Goal: Book appointment/travel/reservation

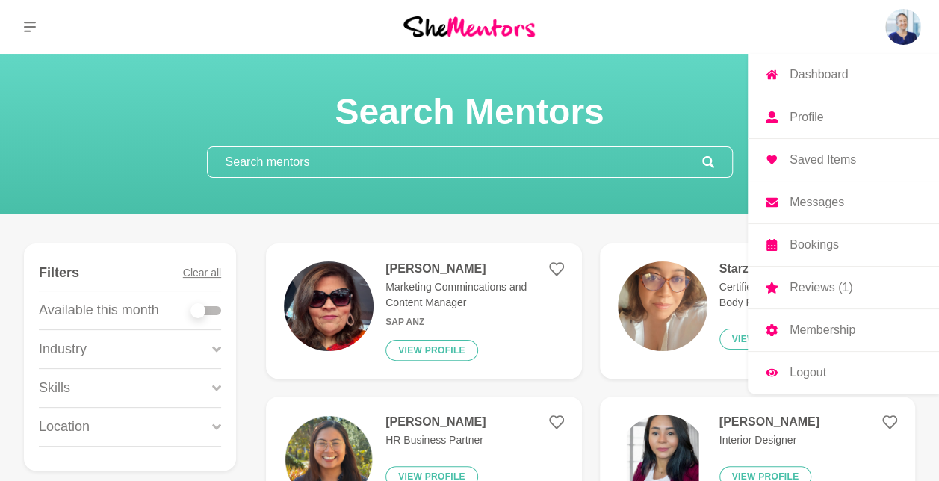
click at [814, 203] on p "Messages" at bounding box center [816, 202] width 55 height 12
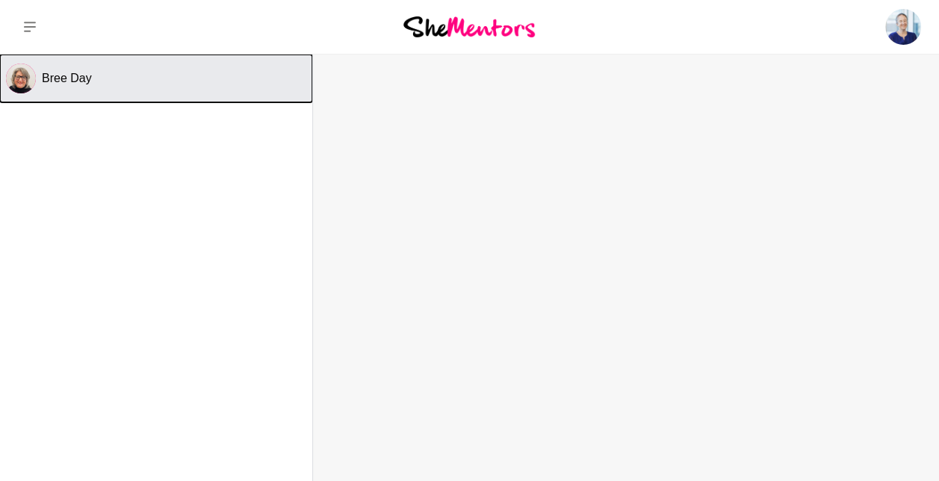
click at [91, 68] on button "Bree Day" at bounding box center [156, 79] width 312 height 48
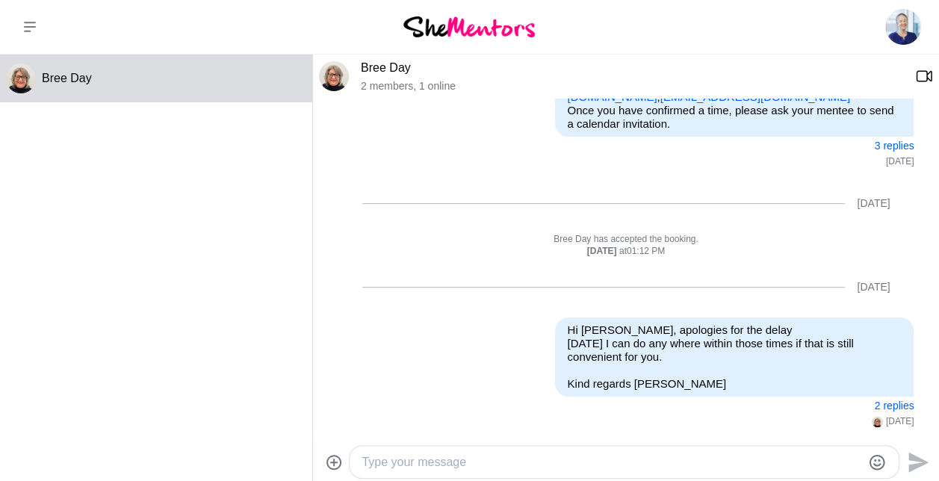
scroll to position [303, 0]
click at [883, 404] on button "2 replies" at bounding box center [894, 405] width 40 height 13
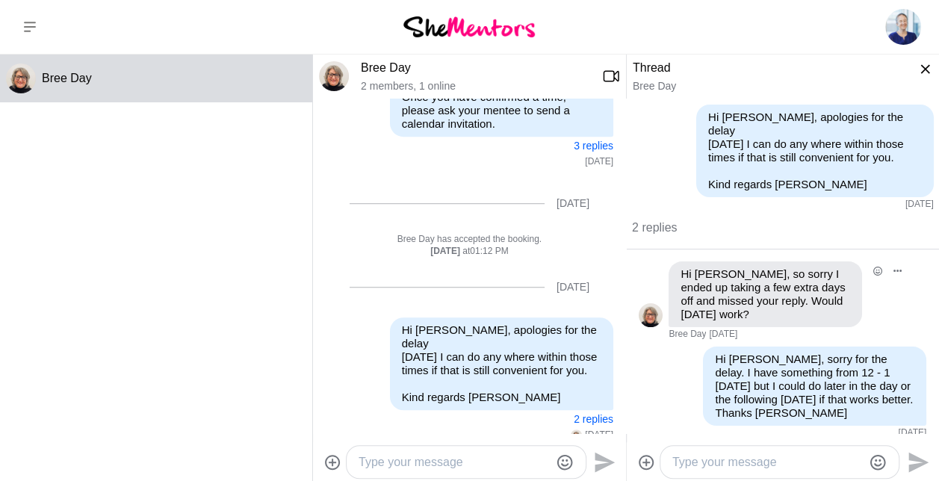
scroll to position [10, 0]
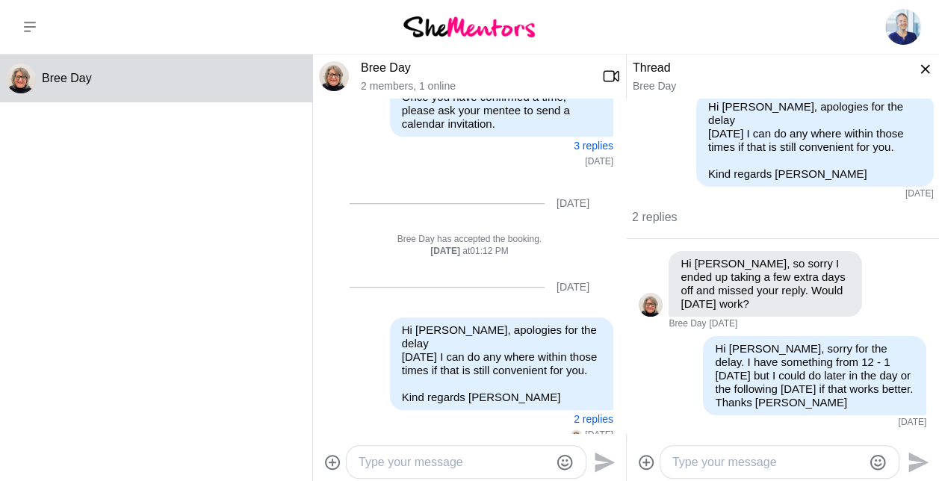
click at [179, 208] on div "Bree Day" at bounding box center [156, 265] width 312 height 420
click at [25, 23] on icon at bounding box center [30, 27] width 12 height 12
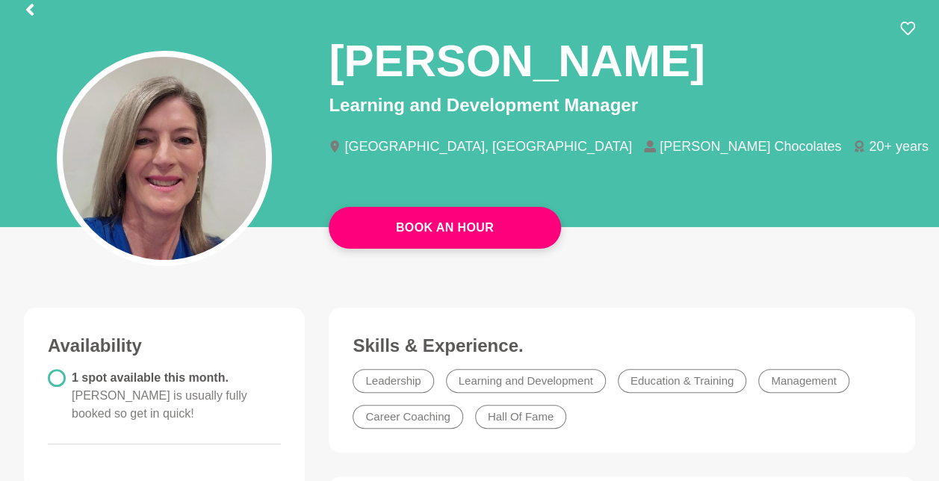
scroll to position [99, 0]
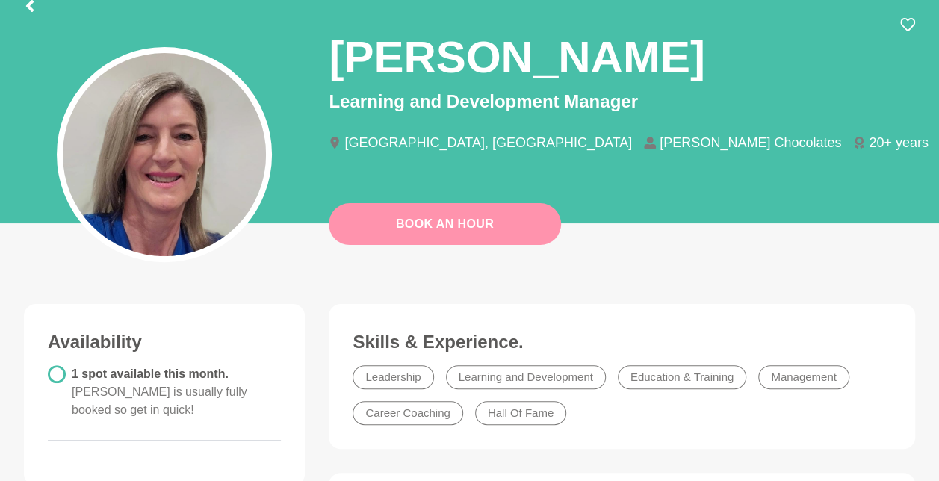
click at [408, 230] on link "Book An Hour" at bounding box center [445, 224] width 232 height 42
